Goal: Task Accomplishment & Management: Manage account settings

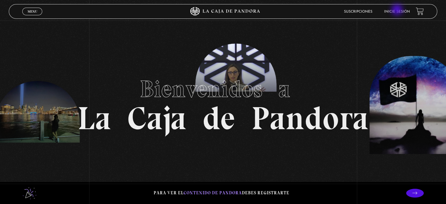
click at [398, 10] on link "Inicie sesión" at bounding box center [397, 12] width 26 height 4
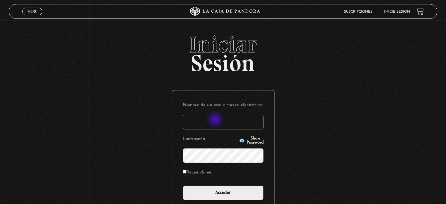
click at [216, 120] on input "Nombre de usuario o correo electrónico" at bounding box center [223, 122] width 81 height 15
type input "danielr.correar@gmail.com"
click at [197, 173] on label "Recuérdame" at bounding box center [197, 172] width 29 height 9
click at [187, 173] on input "Recuérdame" at bounding box center [185, 172] width 4 height 4
checkbox input "true"
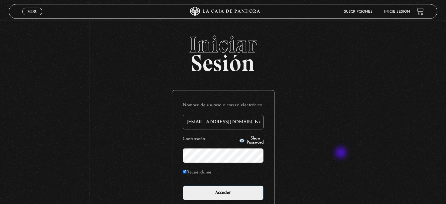
click at [345, 149] on div "Iniciar Sesión Nombre de usuario o correo electrónico danielr.correar@gmail.com…" at bounding box center [223, 145] width 446 height 225
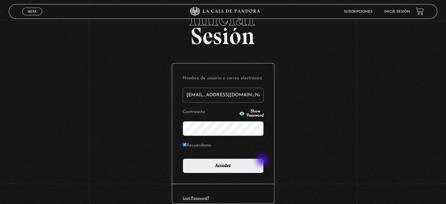
scroll to position [56, 0]
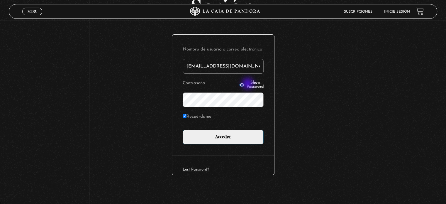
click at [249, 84] on span "Show Password" at bounding box center [255, 85] width 17 height 8
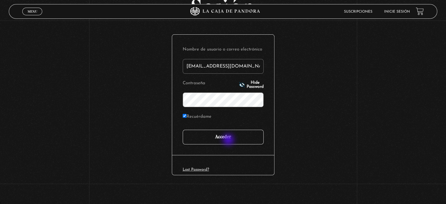
click at [229, 140] on input "Acceder" at bounding box center [223, 137] width 81 height 15
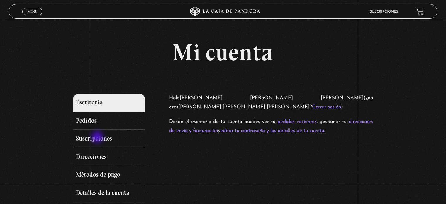
click at [98, 138] on link "Suscripciones" at bounding box center [109, 139] width 72 height 18
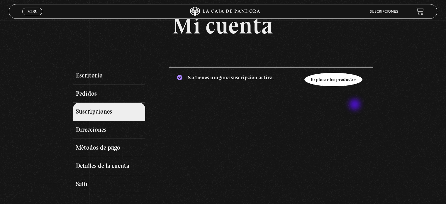
scroll to position [59, 0]
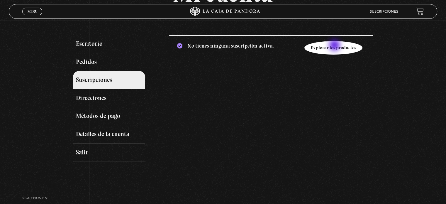
click at [335, 46] on link "Explorar los productos" at bounding box center [334, 47] width 58 height 13
